Goal: Task Accomplishment & Management: Use online tool/utility

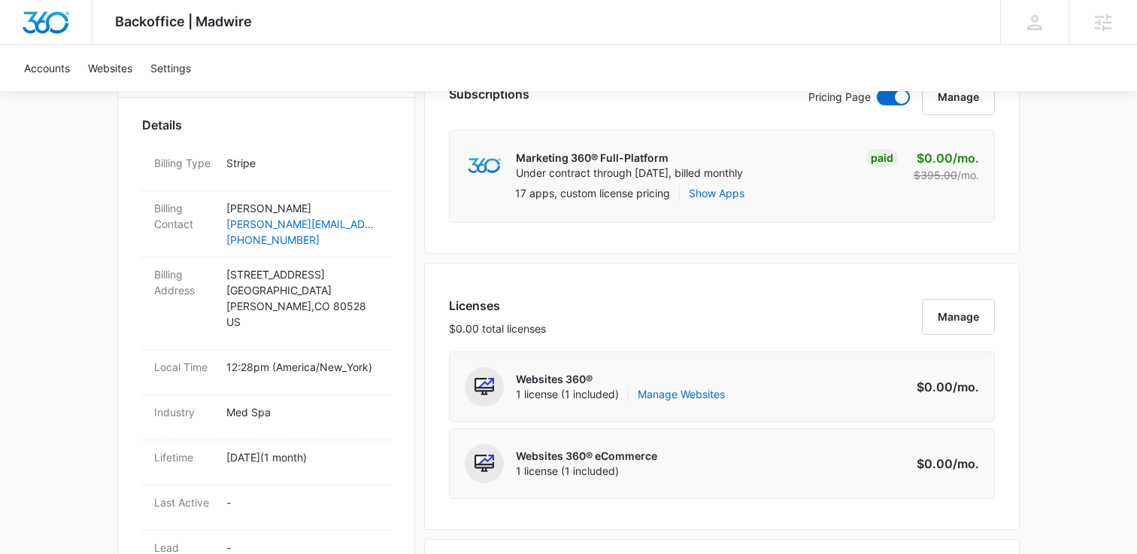
scroll to position [449, 0]
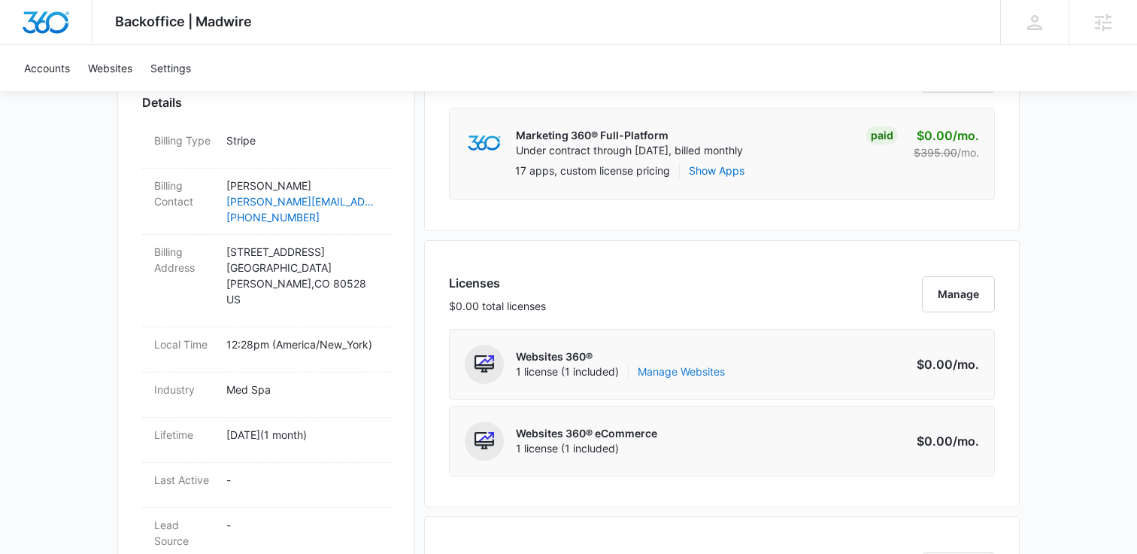
click at [690, 371] on link "Manage Websites" at bounding box center [681, 371] width 87 height 15
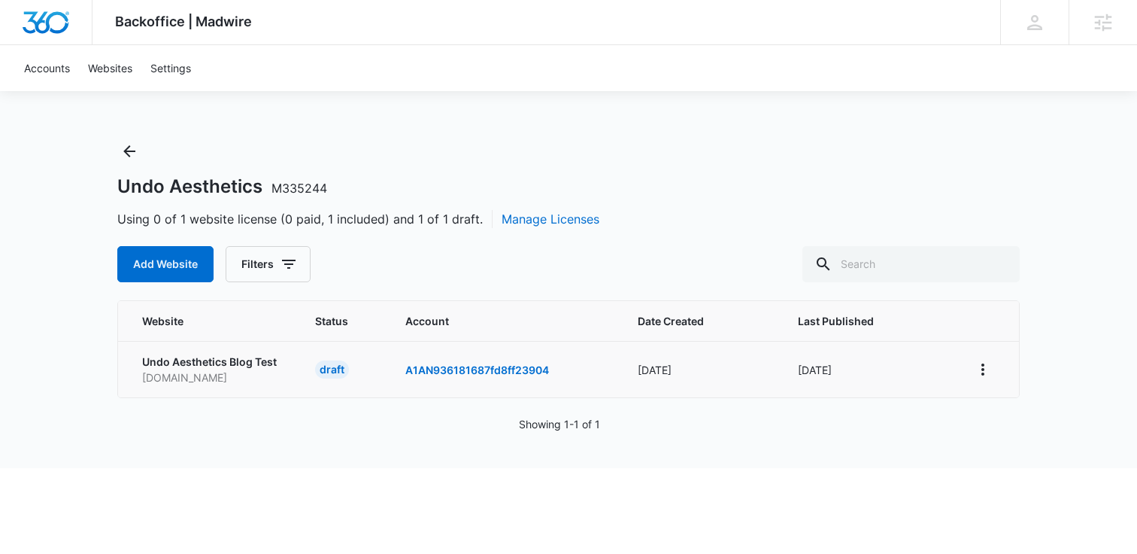
click at [1000, 366] on td at bounding box center [986, 369] width 66 height 56
click at [990, 366] on icon "View More" at bounding box center [983, 369] width 18 height 18
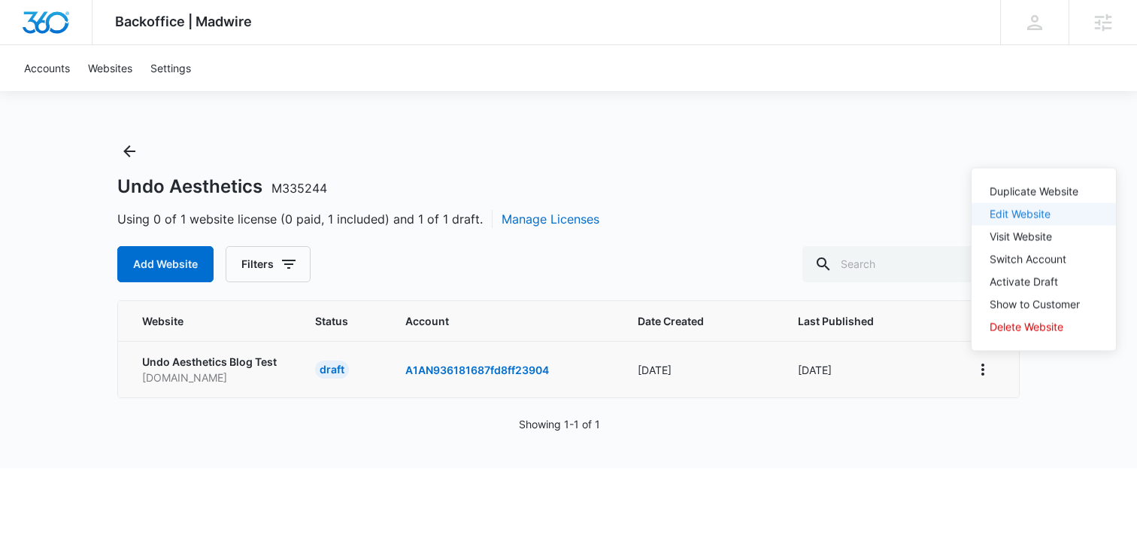
click at [1025, 212] on link "Edit Website" at bounding box center [1020, 214] width 61 height 13
